Goal: Use online tool/utility

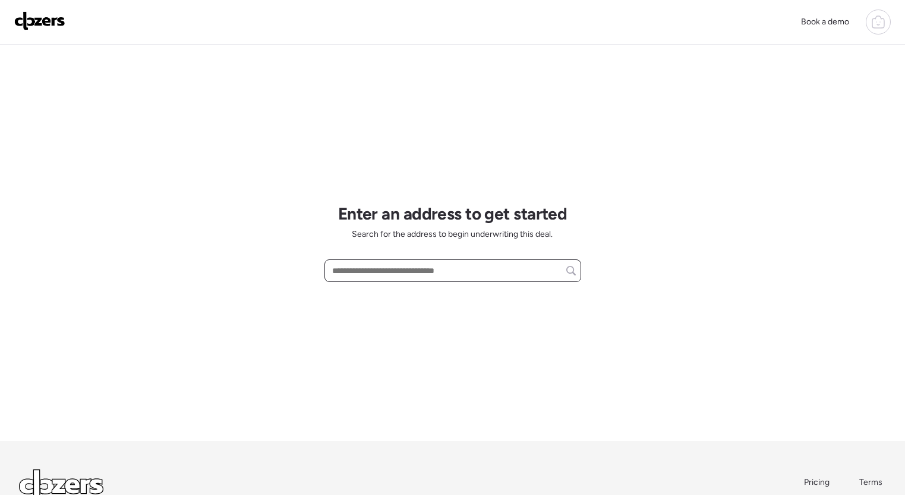
click at [401, 274] on input "text" at bounding box center [453, 270] width 246 height 17
paste input "**********"
drag, startPoint x: 435, startPoint y: 274, endPoint x: 310, endPoint y: 271, distance: 125.5
click at [304, 272] on div "**********" at bounding box center [452, 293] width 905 height 587
drag, startPoint x: 383, startPoint y: 294, endPoint x: 377, endPoint y: 293, distance: 6.6
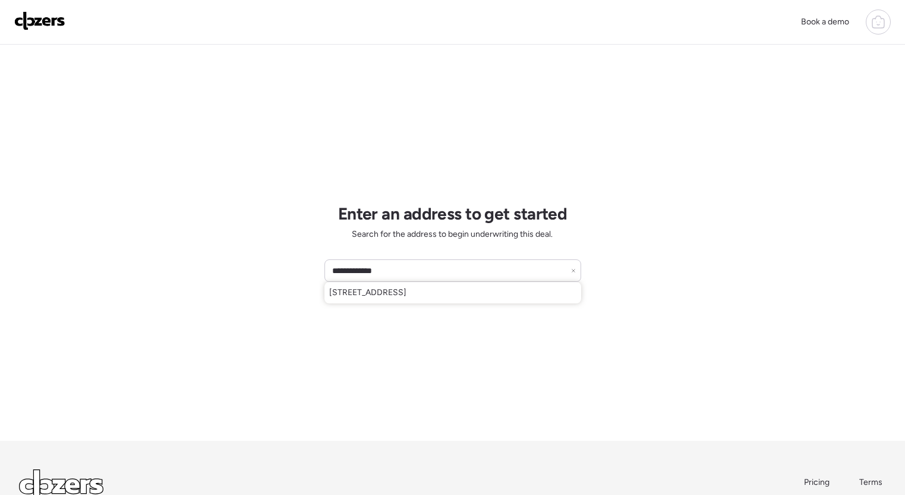
click at [383, 294] on span "[STREET_ADDRESS]" at bounding box center [367, 292] width 77 height 12
type input "**********"
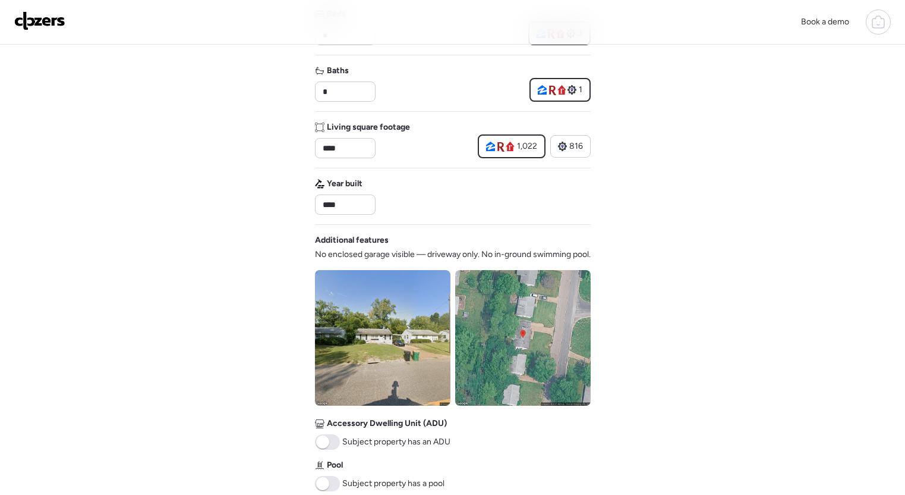
scroll to position [330, 0]
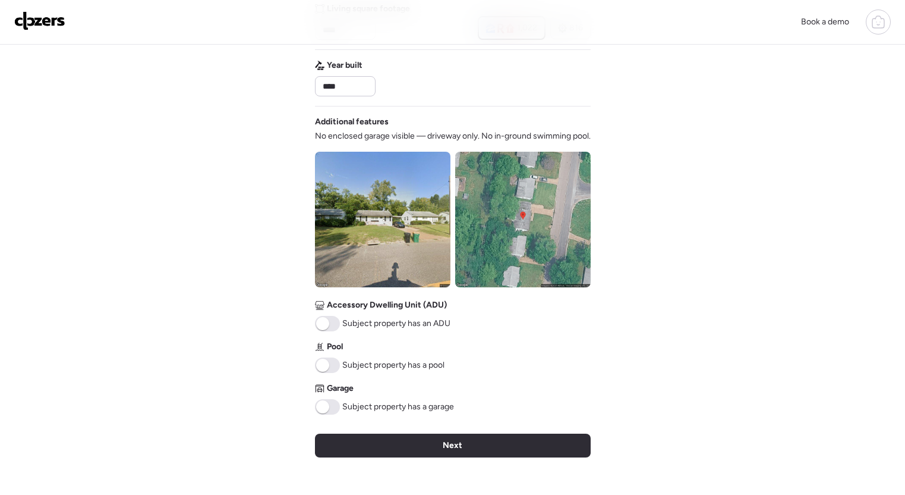
click at [444, 451] on span "Next" at bounding box center [453, 445] width 20 height 12
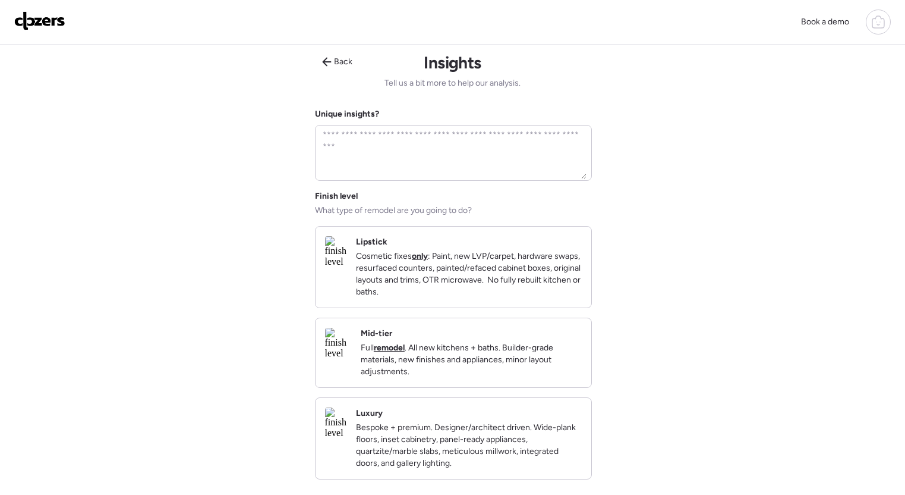
scroll to position [1, 0]
click at [487, 376] on p "Full remodel . All new kitchens + baths. Builder-grade materials, new finishes …" at bounding box center [471, 361] width 221 height 36
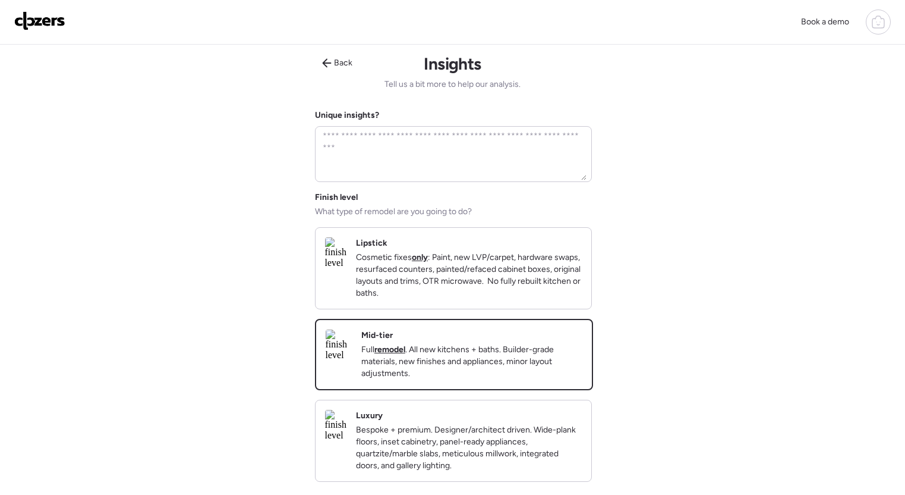
click at [487, 299] on p "Cosmetic fixes only : Paint, new LVP/carpet, hardware swaps, resurfaced counter…" at bounding box center [469, 275] width 226 height 48
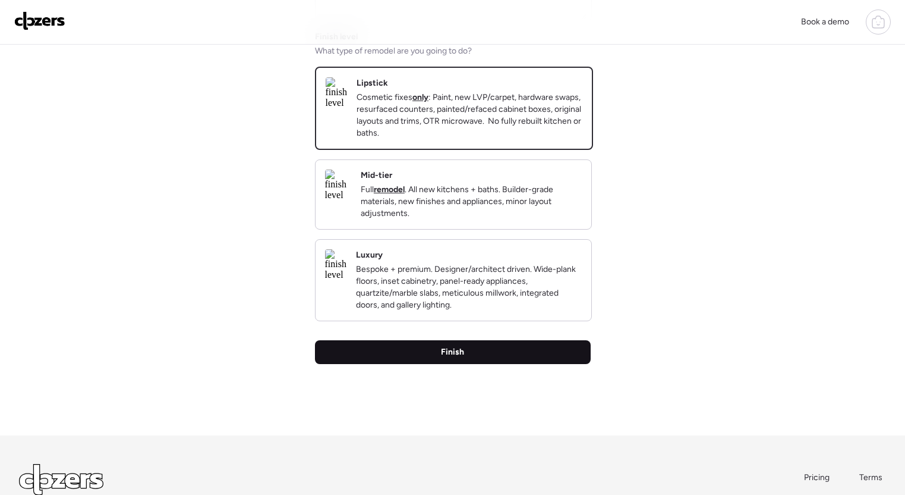
click at [482, 364] on div "Finish" at bounding box center [453, 352] width 276 height 24
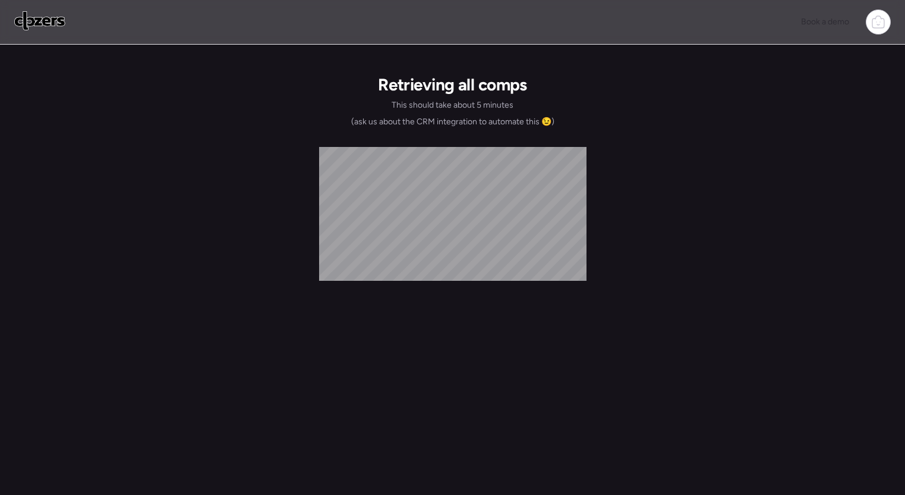
scroll to position [0, 0]
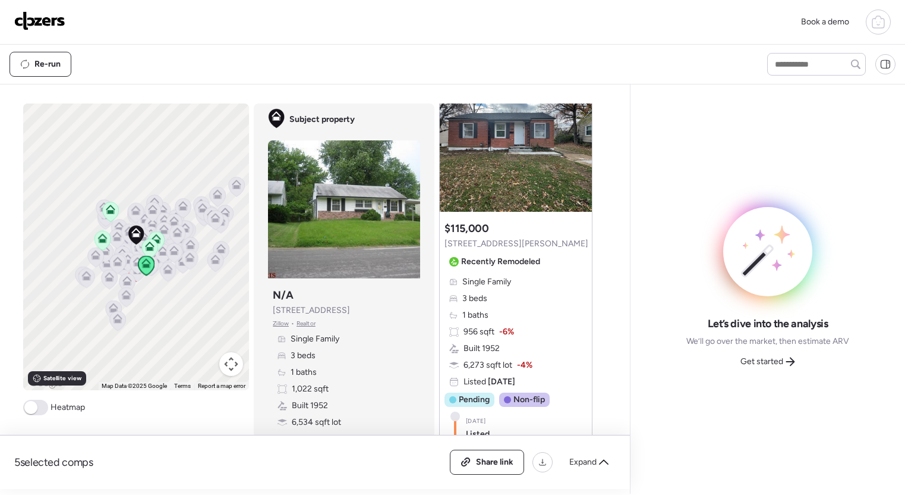
scroll to position [90, 0]
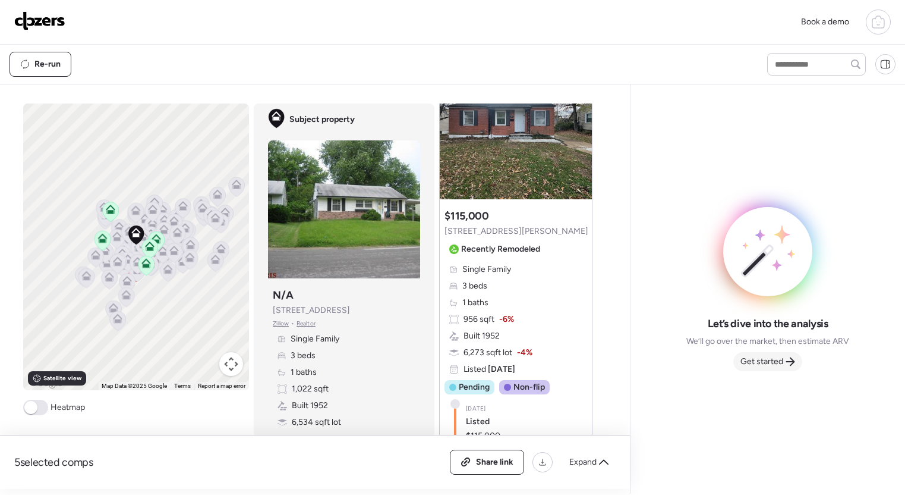
click at [772, 361] on span "Get started" at bounding box center [762, 361] width 43 height 12
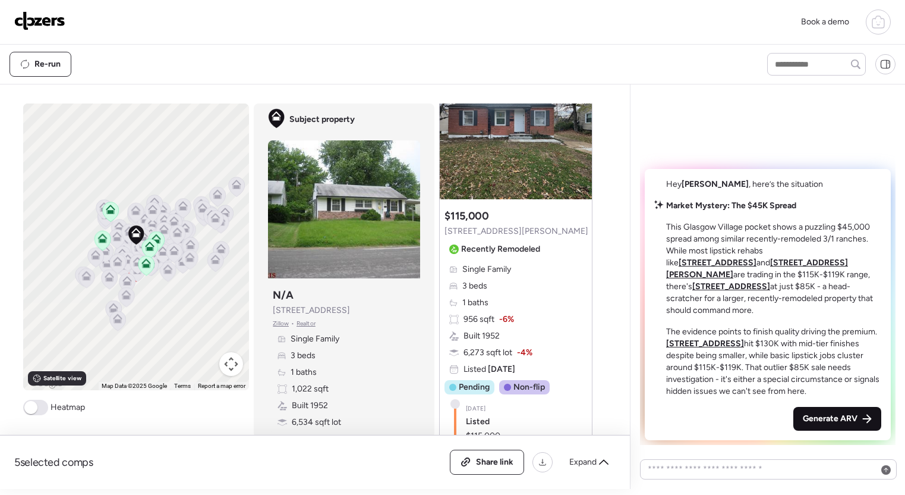
click at [824, 429] on div "Generate ARV" at bounding box center [838, 419] width 88 height 24
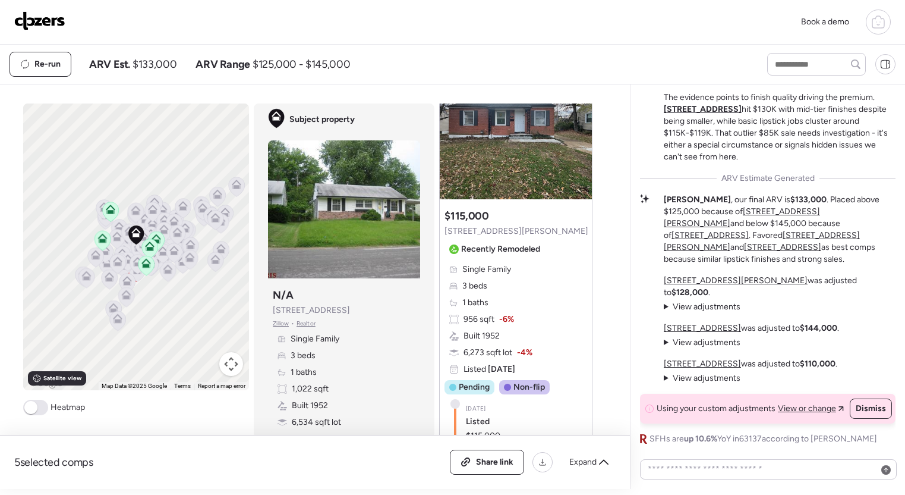
scroll to position [-1, 0]
click at [864, 410] on span "Dismiss" at bounding box center [871, 409] width 30 height 12
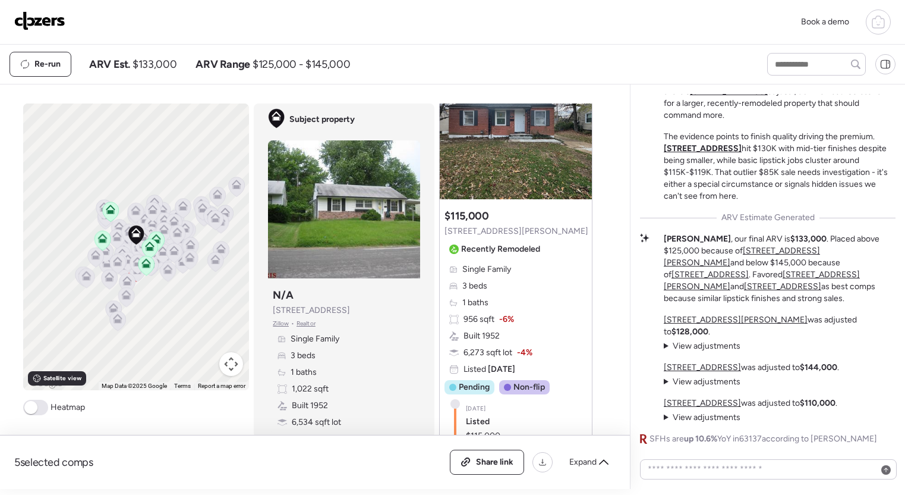
scroll to position [-30, 0]
